Goal: Information Seeking & Learning: Learn about a topic

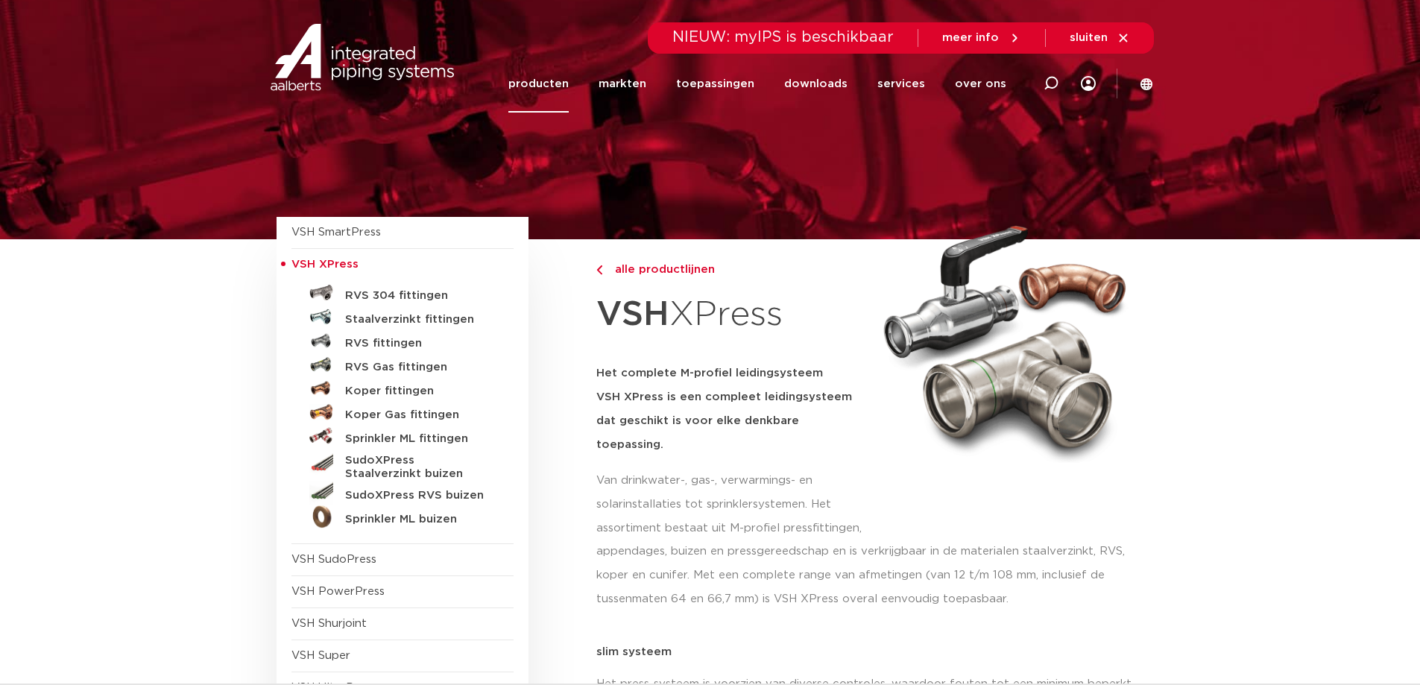
click at [532, 84] on link "producten" at bounding box center [538, 83] width 60 height 57
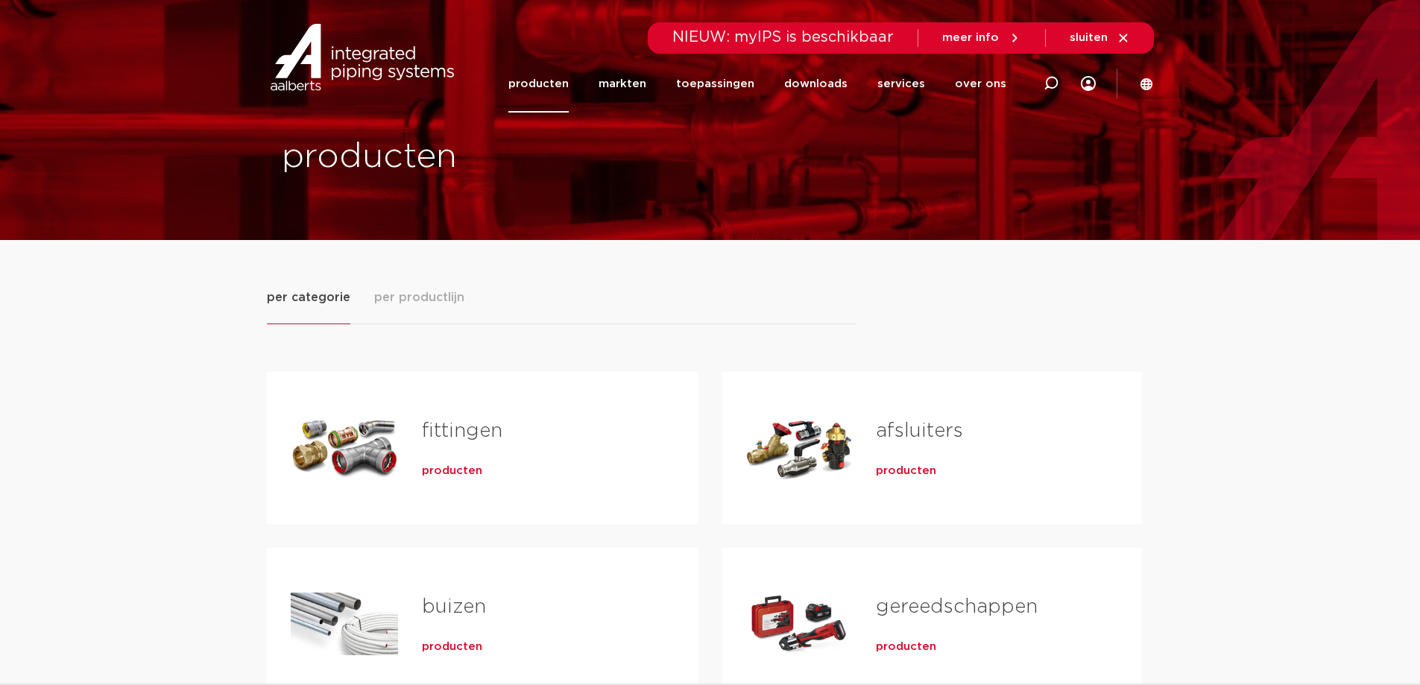
scroll to position [149, 0]
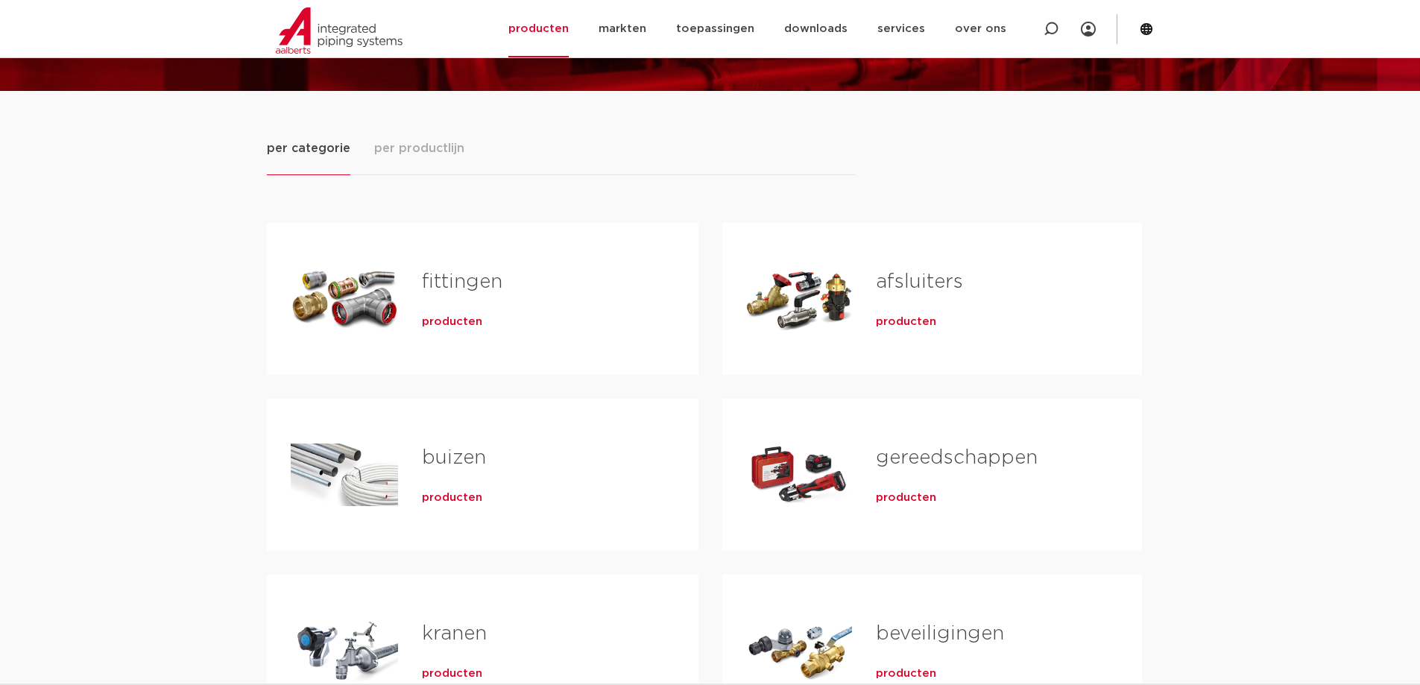
click at [472, 288] on link "fittingen" at bounding box center [462, 281] width 81 height 19
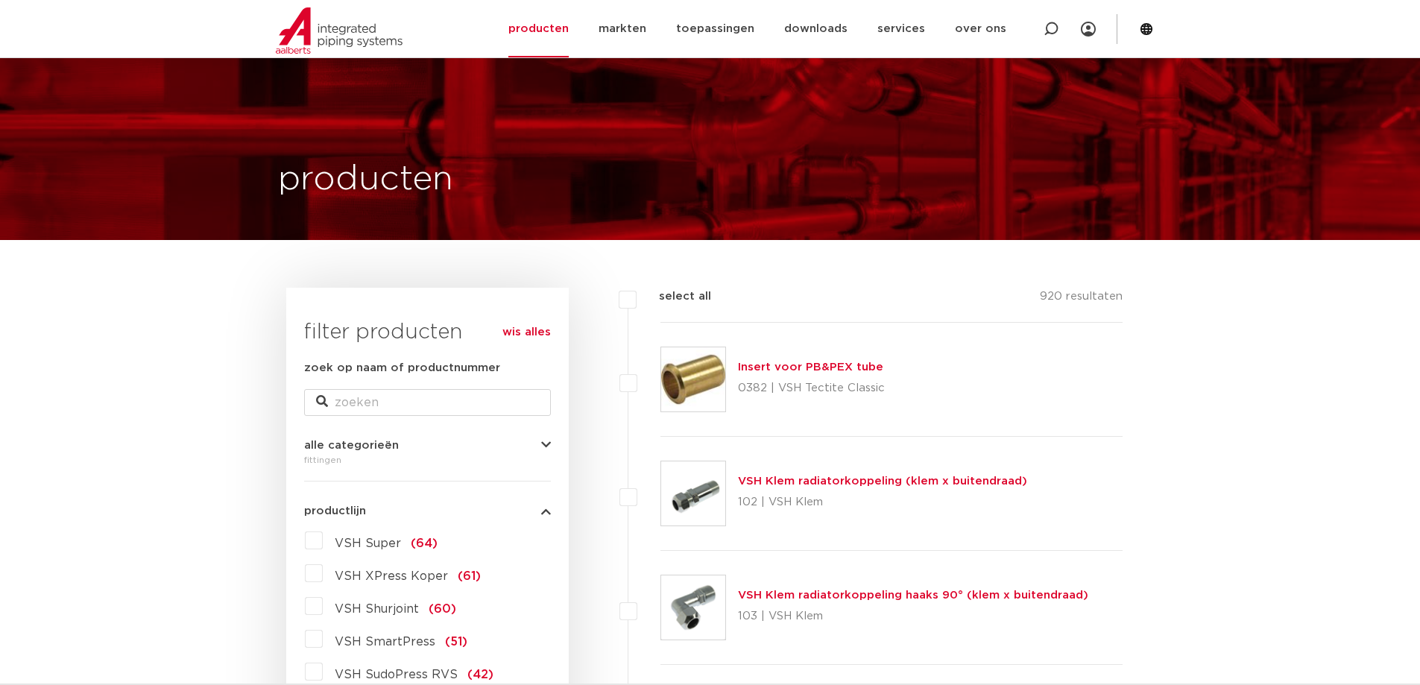
scroll to position [298, 0]
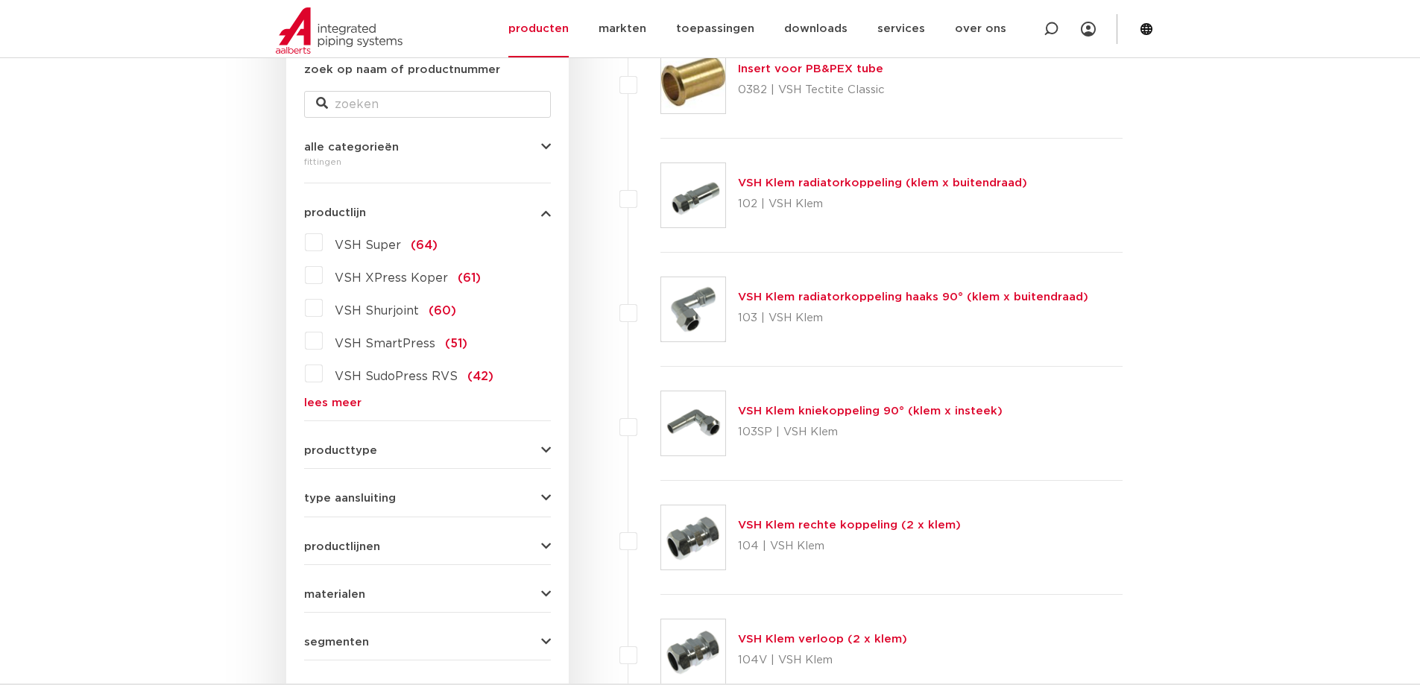
click at [332, 403] on link "lees meer" at bounding box center [427, 402] width 247 height 11
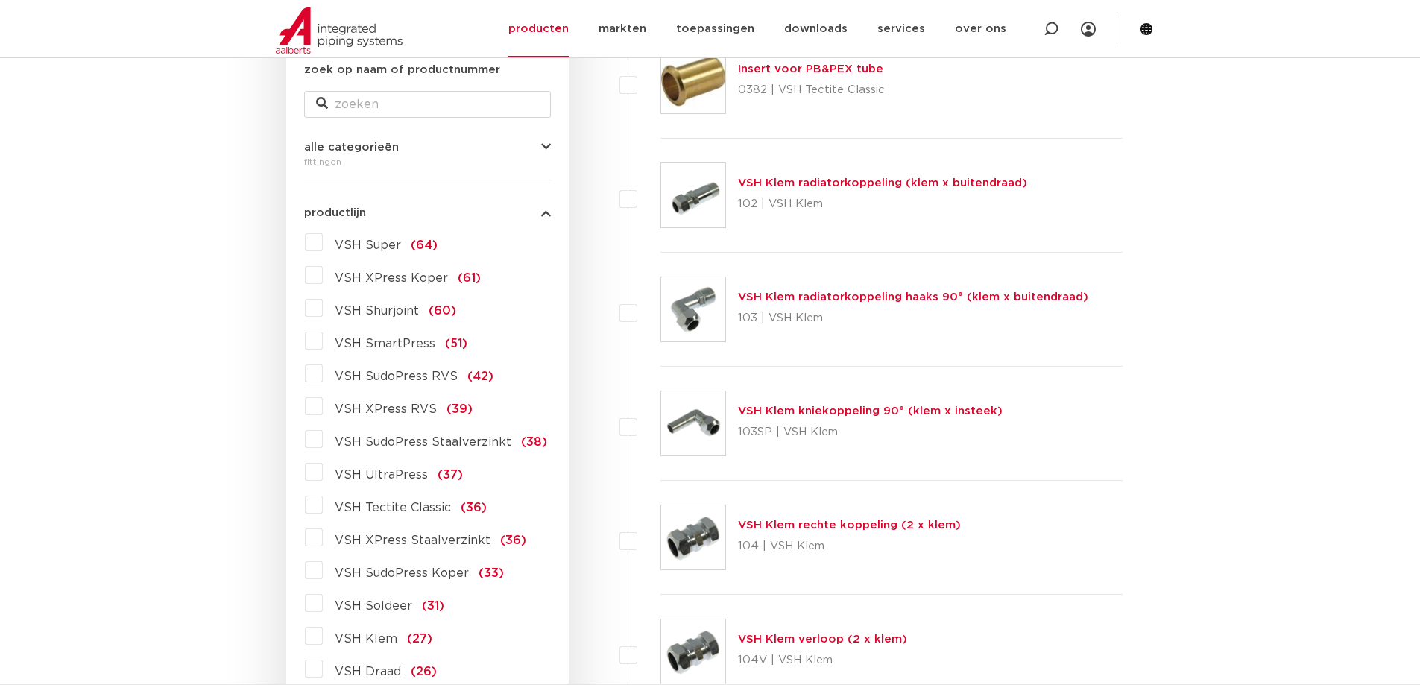
click at [323, 539] on label "VSH XPress Staalverzinkt (36)" at bounding box center [425, 538] width 204 height 24
click at [0, 0] on input "VSH XPress Staalverzinkt (36)" at bounding box center [0, 0] width 0 height 0
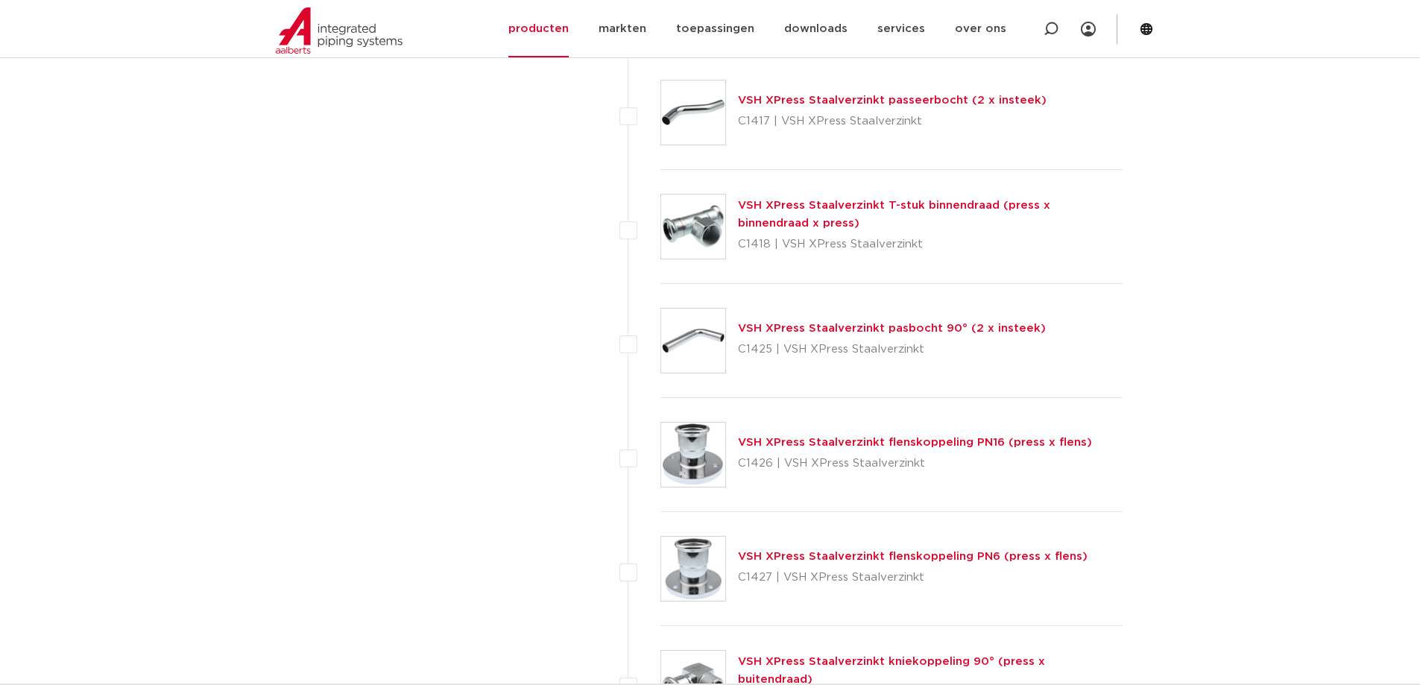
scroll to position [1939, 0]
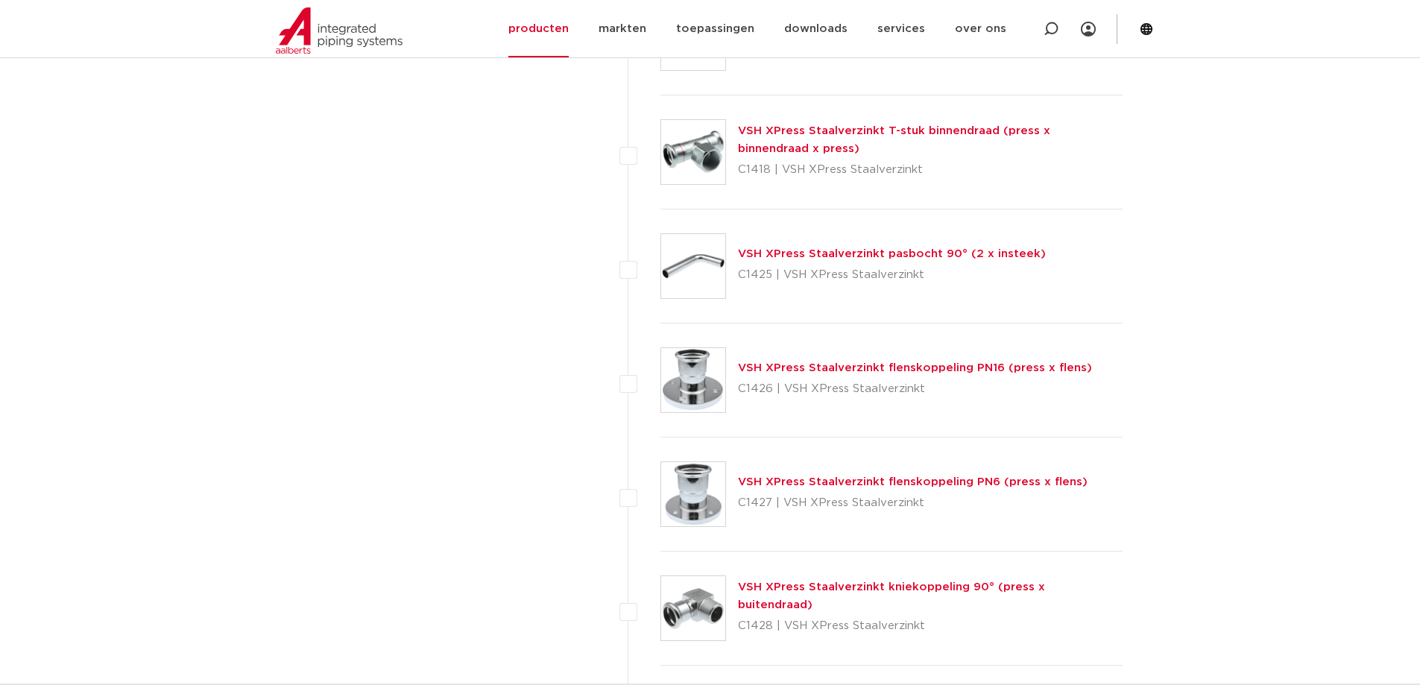
click at [868, 371] on link "VSH XPress Staalverzinkt flenskoppeling PN16 (press x flens)" at bounding box center [915, 367] width 354 height 11
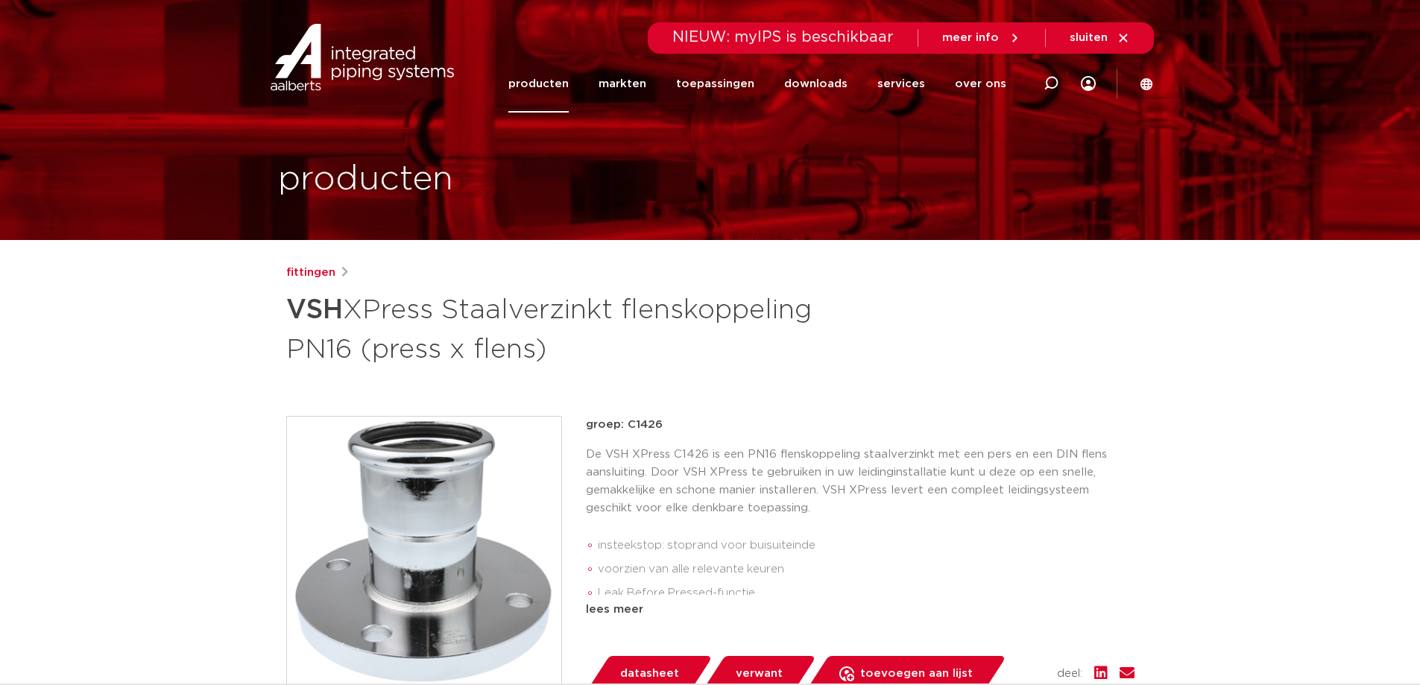
scroll to position [373, 0]
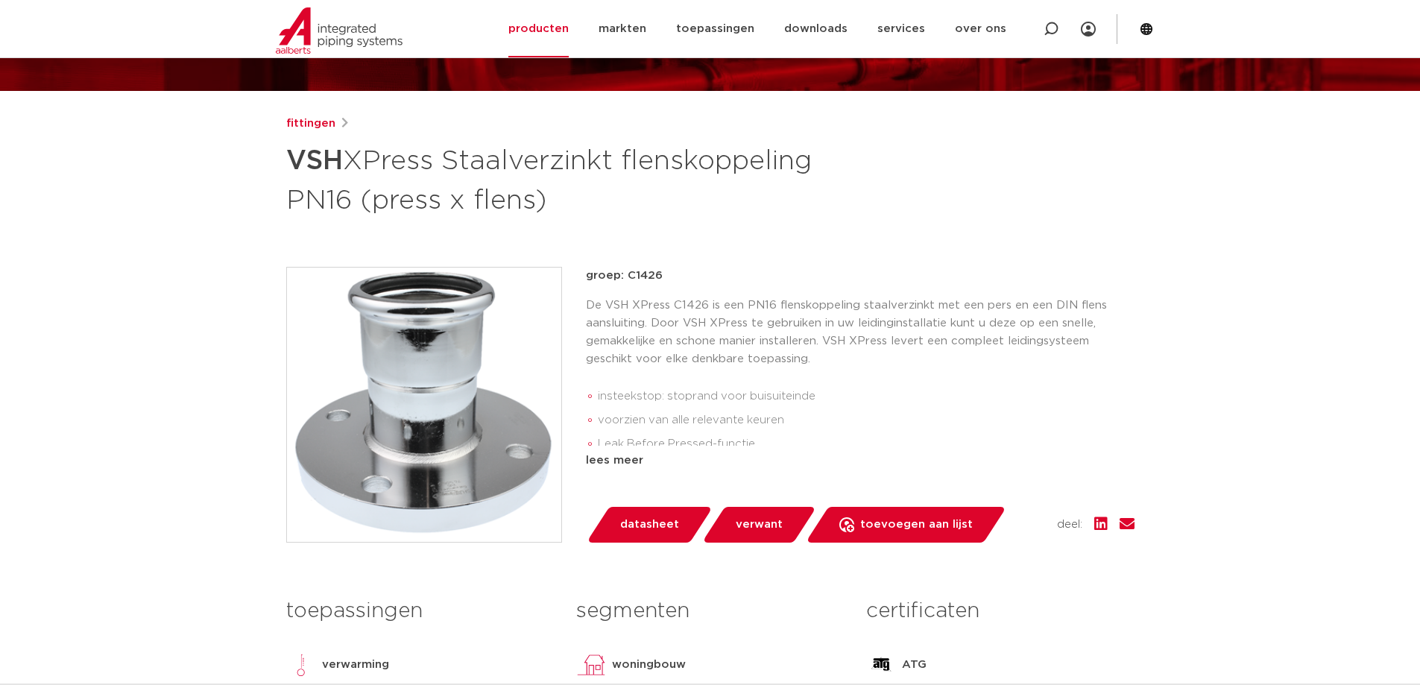
scroll to position [373, 0]
